Goal: Transaction & Acquisition: Purchase product/service

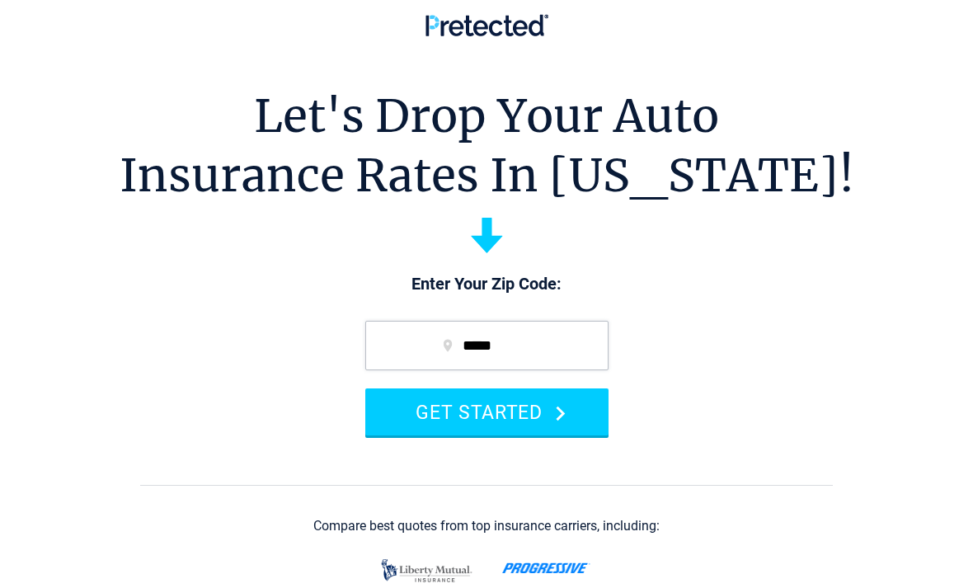
click at [524, 350] on input "*****" at bounding box center [486, 345] width 243 height 49
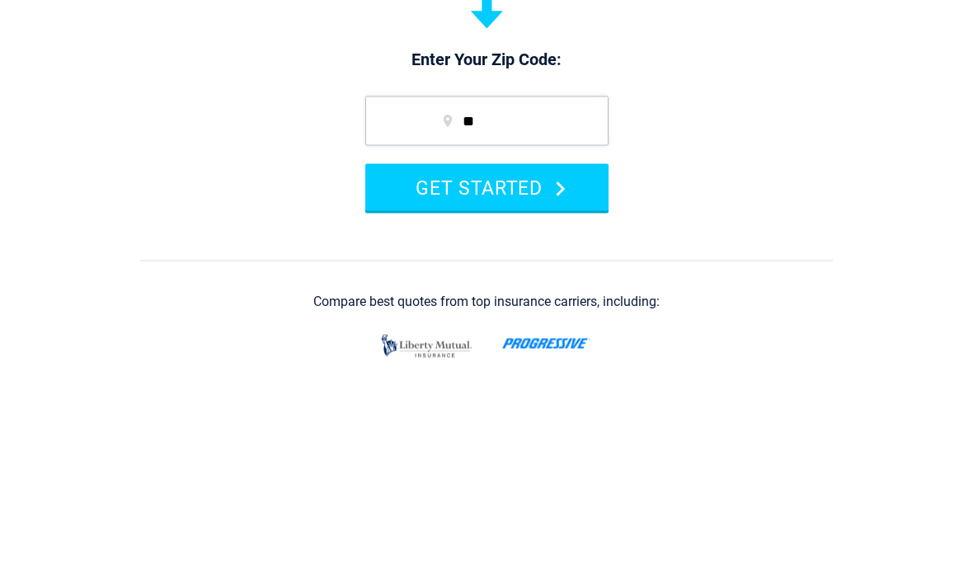
type input "*"
click at [812, 138] on section "Let's Drop Your Auto Insurance Rates In [US_STATE]! Enter Your Zip Code: * GET …" at bounding box center [486, 533] width 973 height 893
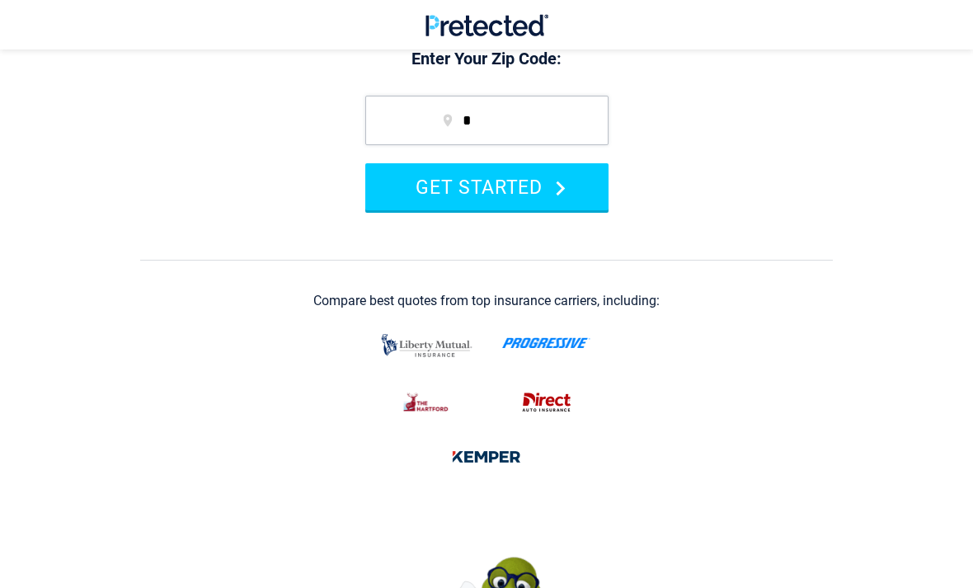
click at [606, 194] on button "GET STARTED" at bounding box center [486, 186] width 243 height 47
click at [770, 169] on section "Let's Drop Your Auto Insurance Rates In [US_STATE]! Enter Your Zip Code: * GET …" at bounding box center [486, 308] width 973 height 893
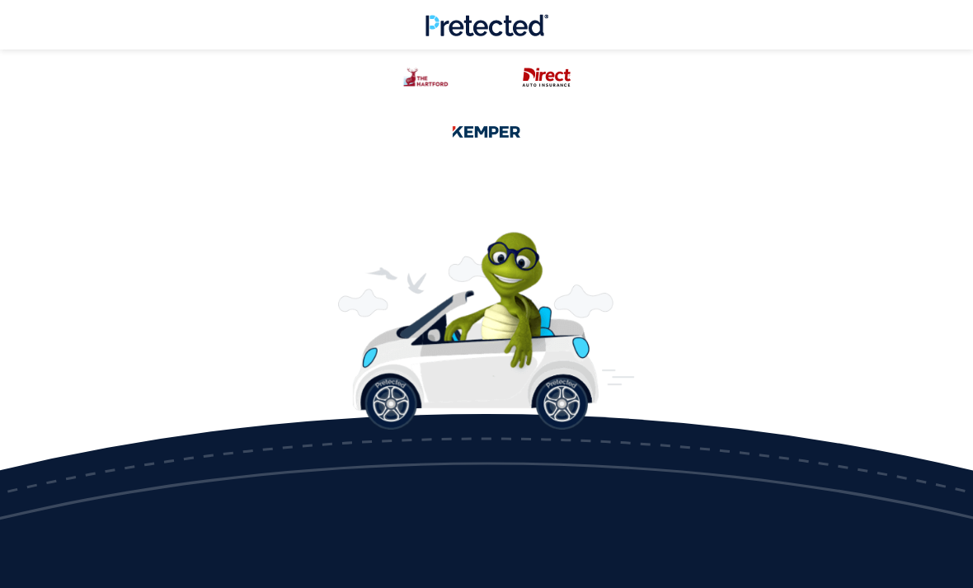
scroll to position [553, 0]
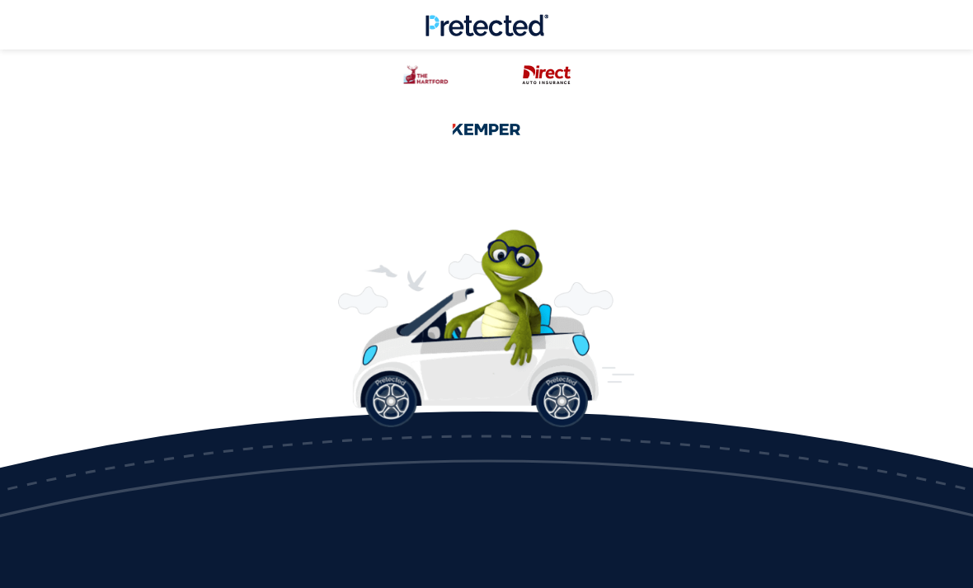
click at [478, 323] on img at bounding box center [486, 328] width 297 height 198
click at [515, 350] on img at bounding box center [486, 328] width 297 height 198
click at [549, 378] on img at bounding box center [486, 328] width 297 height 198
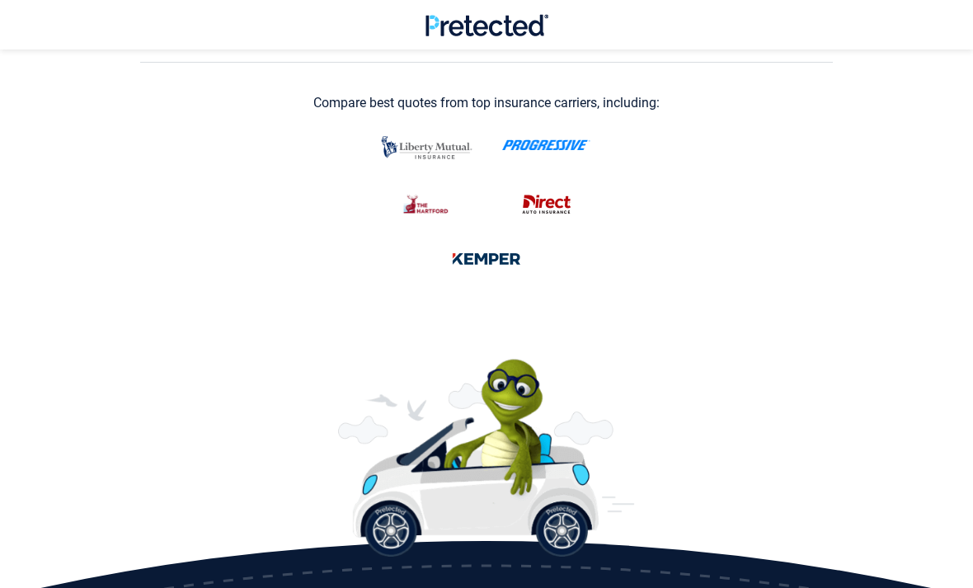
scroll to position [423, 0]
click at [484, 270] on img at bounding box center [486, 259] width 87 height 35
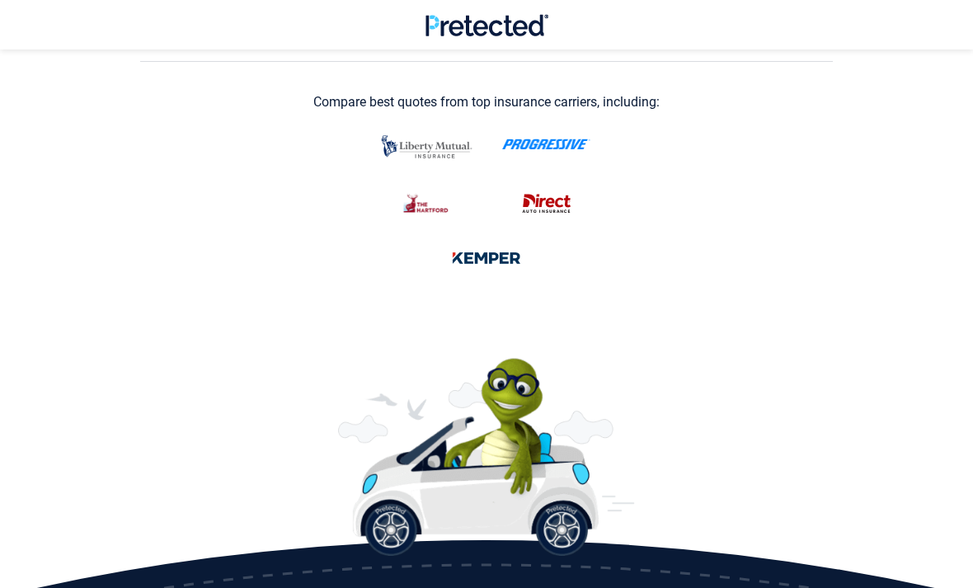
scroll to position [425, 0]
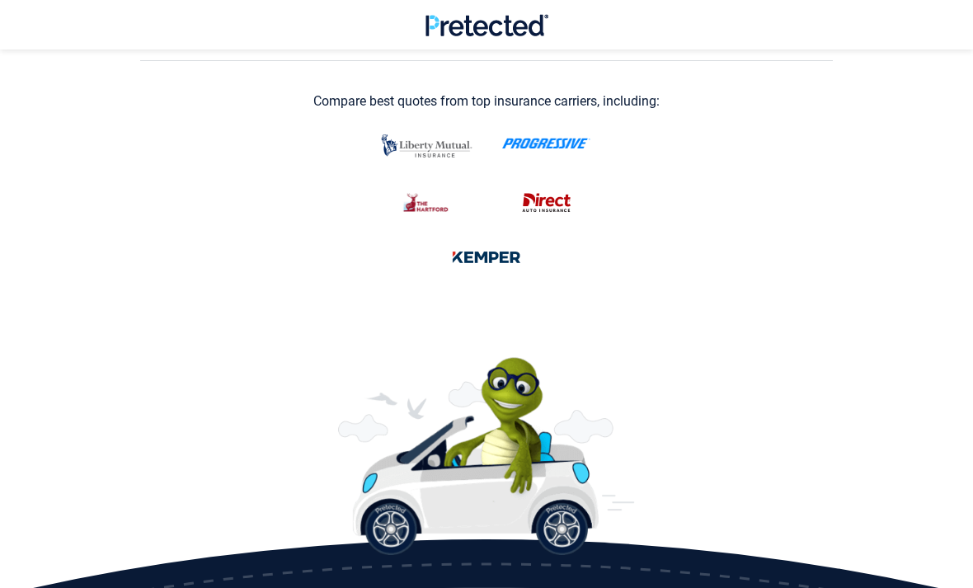
click at [520, 204] on img at bounding box center [547, 203] width 66 height 35
click at [541, 178] on div at bounding box center [486, 200] width 219 height 148
